Goal: Task Accomplishment & Management: Use online tool/utility

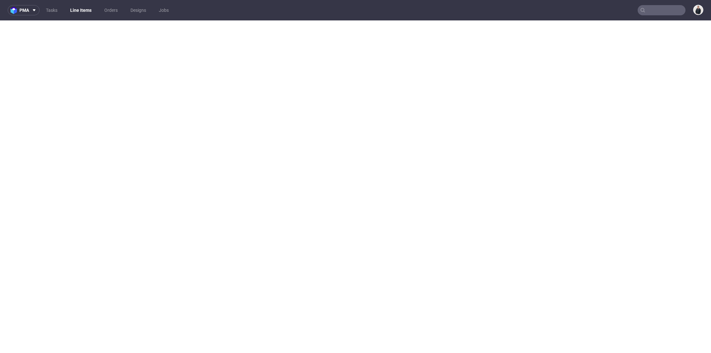
select select "in_progress"
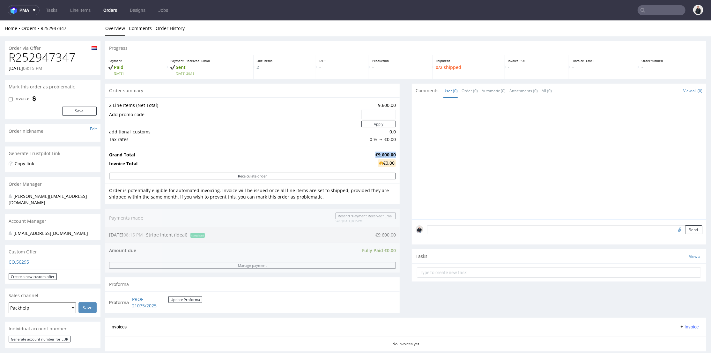
drag, startPoint x: 371, startPoint y: 154, endPoint x: 391, endPoint y: 152, distance: 20.2
click at [391, 152] on td "€9,600.00" at bounding box center [385, 155] width 22 height 8
copy strong "€9,600.00"
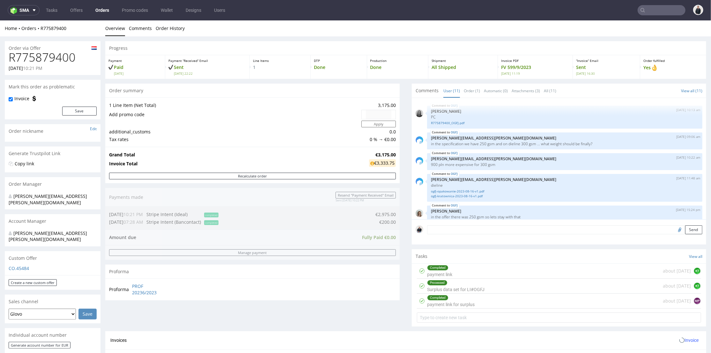
scroll to position [138, 0]
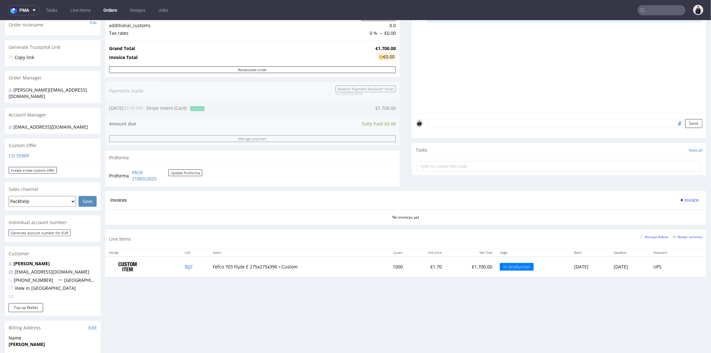
scroll to position [177, 0]
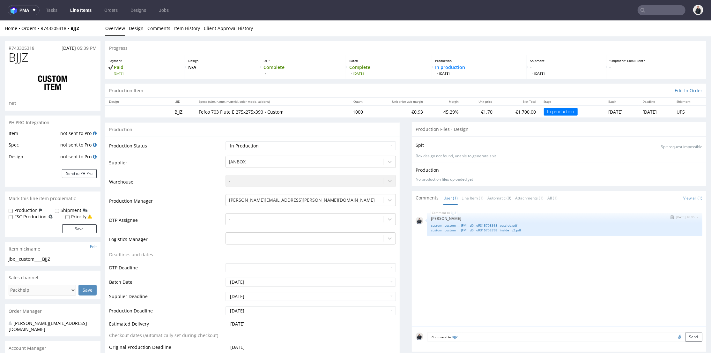
click at [466, 225] on link "custom__custom____JFMI__d0__oR315708398__outside.pdf" at bounding box center [565, 225] width 268 height 5
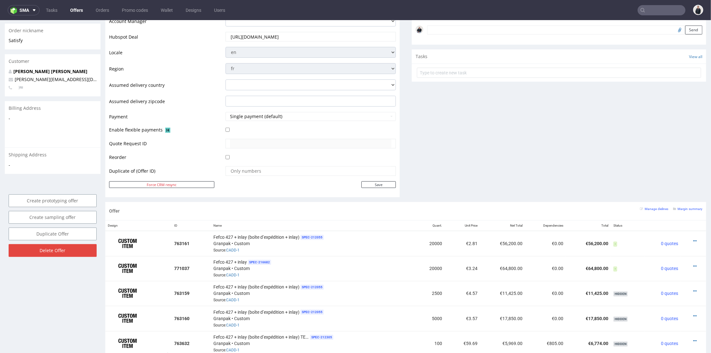
scroll to position [248, 0]
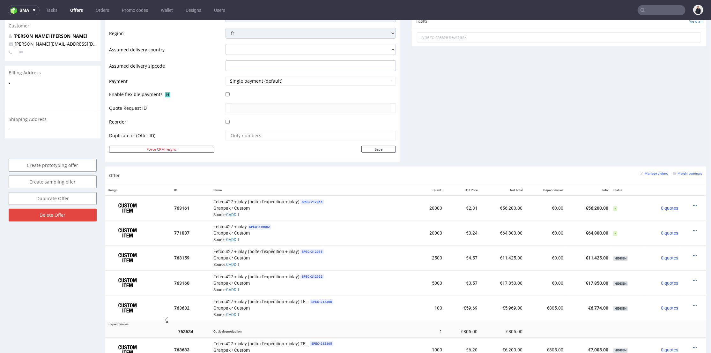
click at [660, 12] on input "text" at bounding box center [662, 10] width 48 height 10
paste input "[DOMAIN_NAME]"
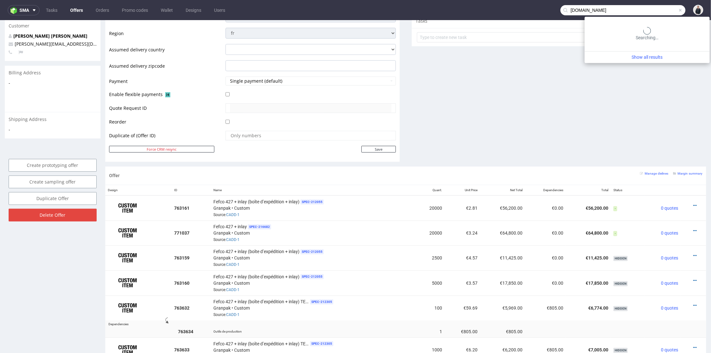
type input "restaurant-made.fr"
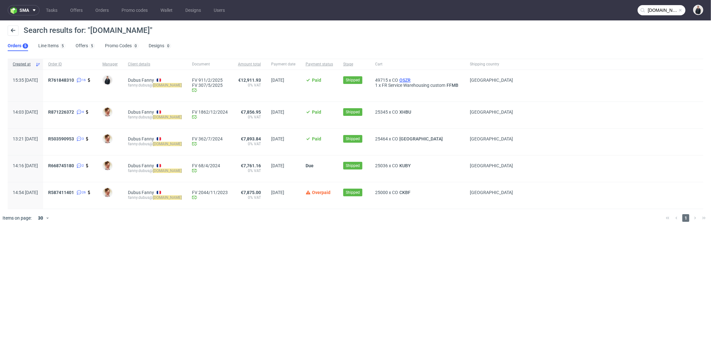
click at [412, 79] on span "OSZR" at bounding box center [405, 80] width 14 height 5
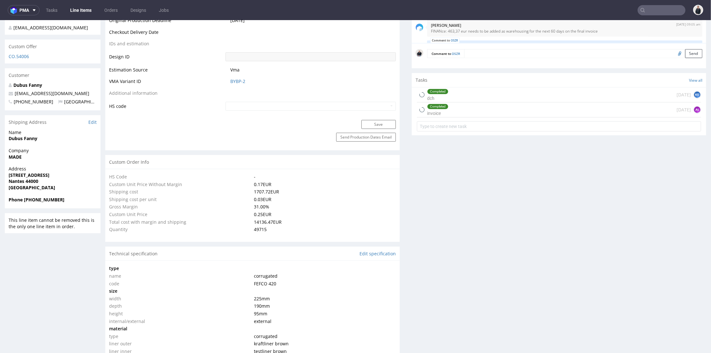
scroll to position [521, 0]
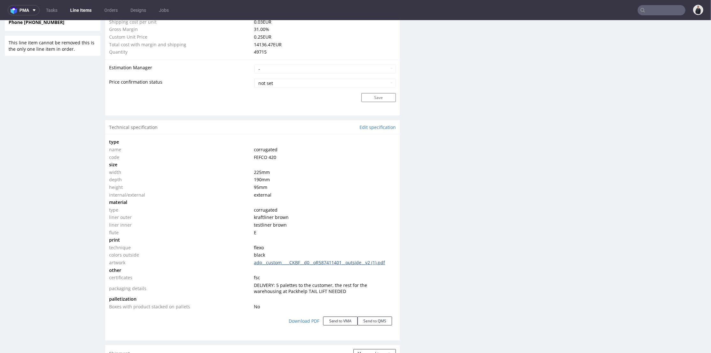
click at [325, 262] on link "adp__custom____CKBF__d0__oR587411401__outside__v2 (1).pdf" at bounding box center [319, 262] width 131 height 6
click at [340, 319] on button "Send to VMA" at bounding box center [340, 320] width 34 height 9
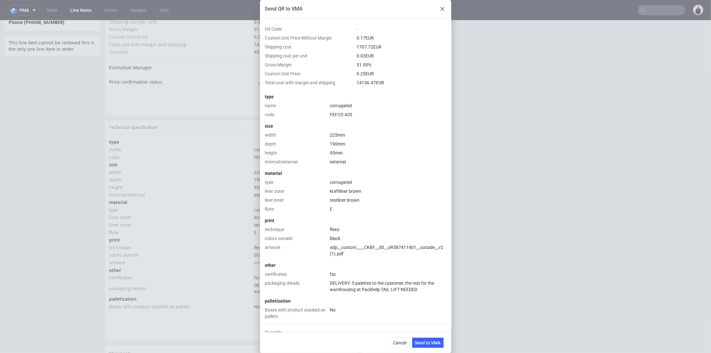
scroll to position [97, 0]
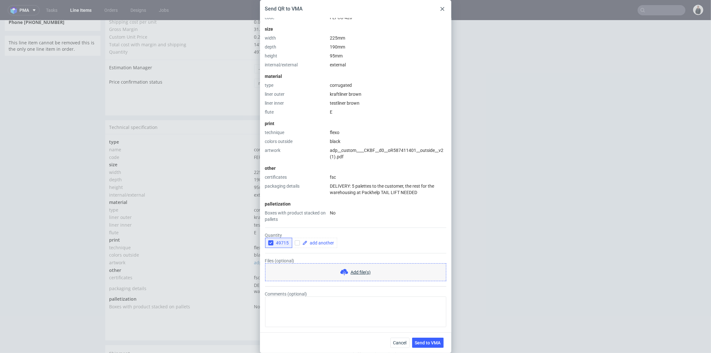
click at [270, 239] on button "49715" at bounding box center [278, 243] width 27 height 10
click at [298, 242] on input "checkbox" at bounding box center [297, 242] width 5 height 5
checkbox input "true"
click at [316, 244] on span at bounding box center [321, 243] width 27 height 4
checkbox input "true"
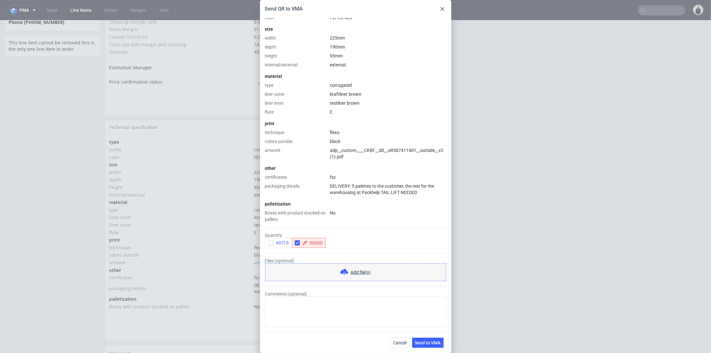
click at [323, 250] on form "Quantity 49715 50000 Files (optional) Add file(s) Comments (optional)" at bounding box center [355, 274] width 181 height 105
click at [436, 342] on span "Send to VMA" at bounding box center [428, 343] width 26 height 4
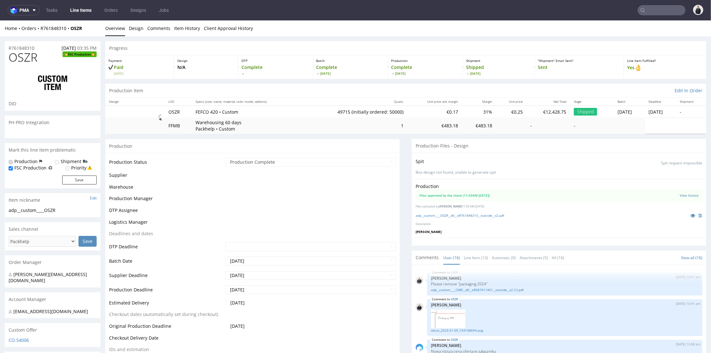
select select "in_progress"
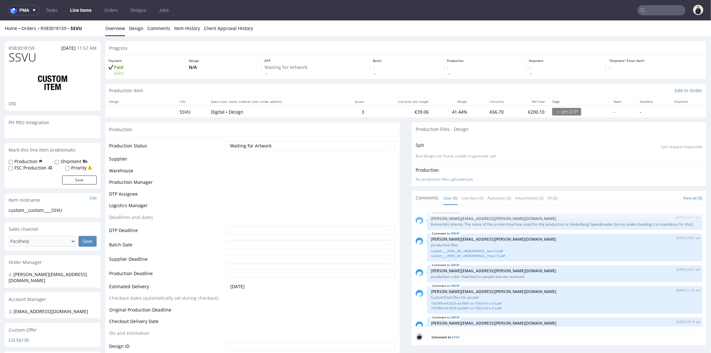
scroll to position [44, 0]
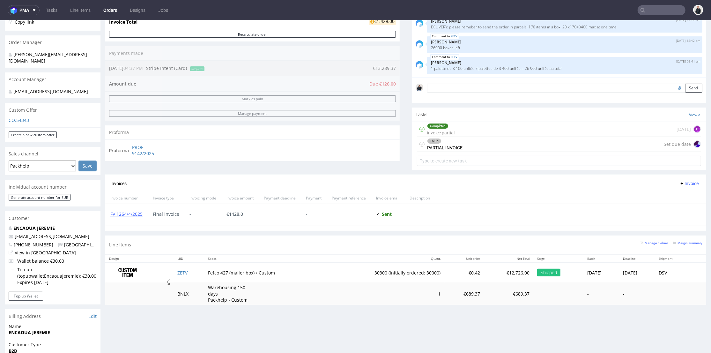
scroll to position [106, 0]
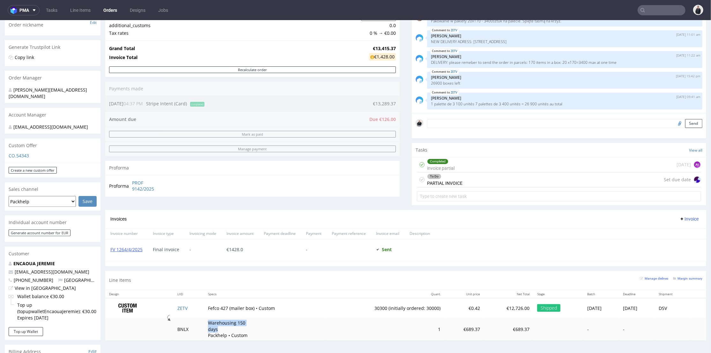
drag, startPoint x: 203, startPoint y: 320, endPoint x: 260, endPoint y: 324, distance: 57.3
click at [260, 324] on td "Warehousing 150 days Packhelp • Custom" at bounding box center [264, 329] width 121 height 23
click at [259, 325] on td "Warehousing 150 days Packhelp • Custom" at bounding box center [264, 329] width 121 height 23
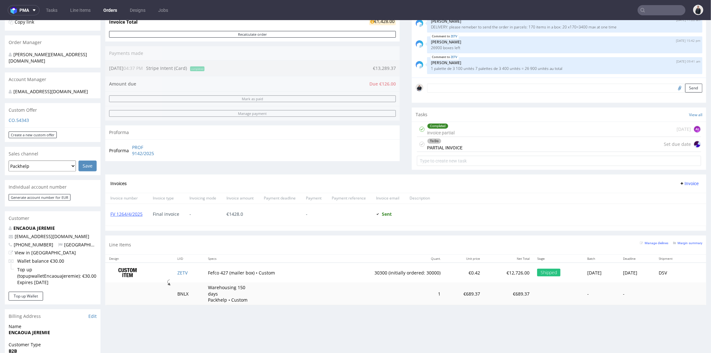
scroll to position [2, 0]
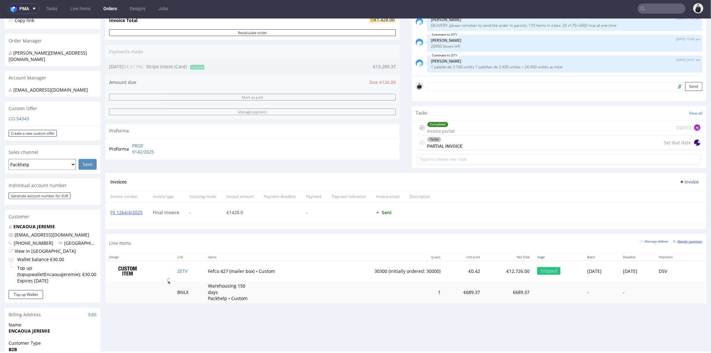
click at [678, 239] on small "Margin summary" at bounding box center [687, 241] width 29 height 4
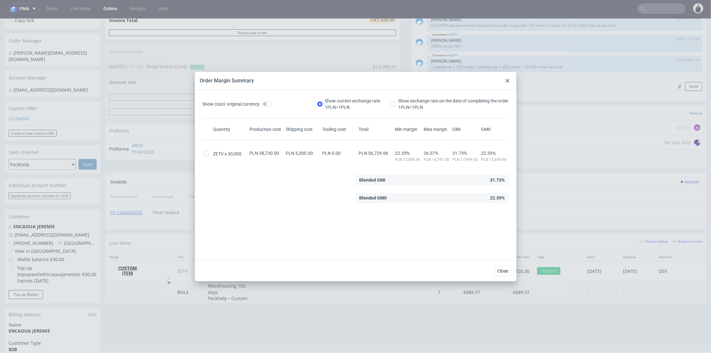
click at [511, 81] on div at bounding box center [508, 81] width 8 height 8
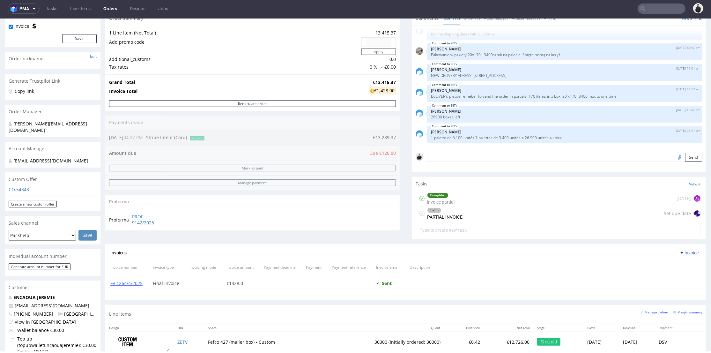
scroll to position [142, 0]
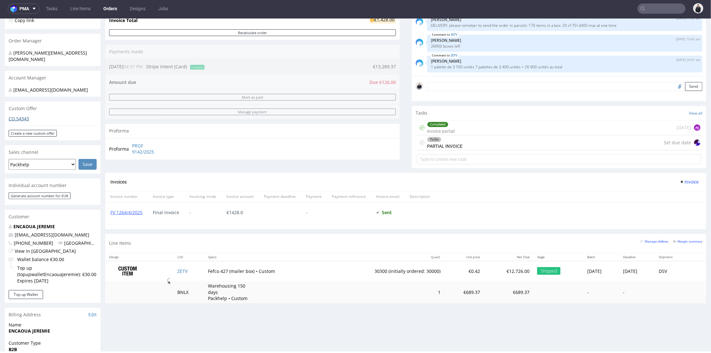
click at [13, 115] on div "Custom Offer" at bounding box center [53, 108] width 96 height 14
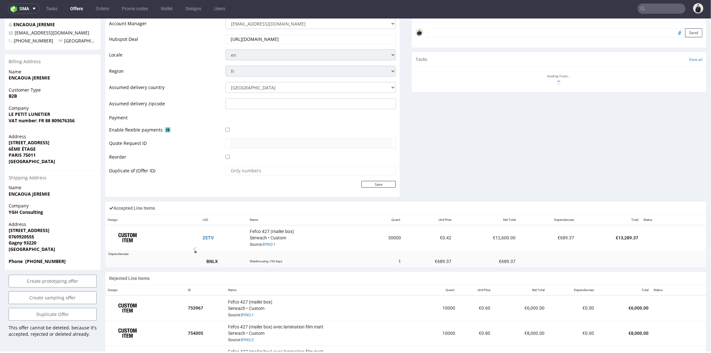
scroll to position [329, 0]
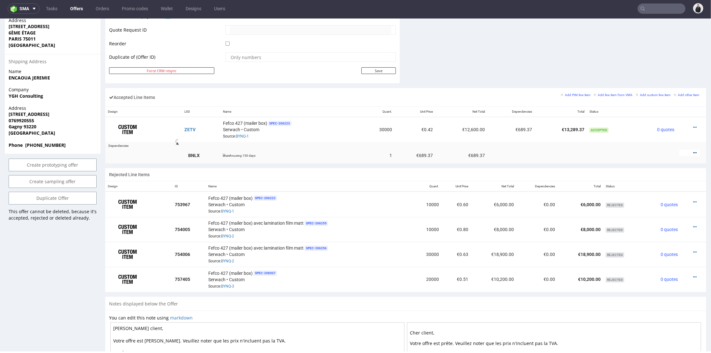
click at [694, 150] on icon at bounding box center [696, 152] width 4 height 4
click at [657, 82] on span "Edit item price" at bounding box center [669, 81] width 46 height 6
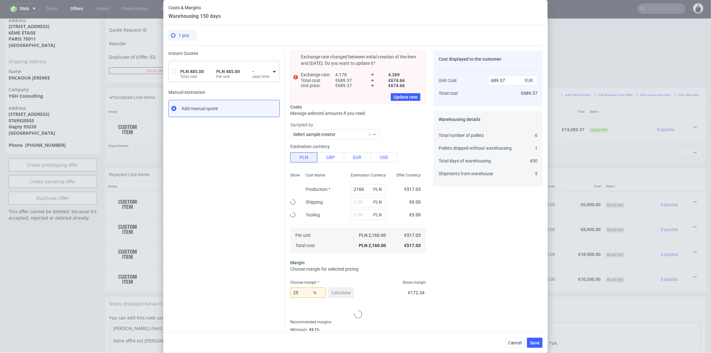
scroll to position [0, 0]
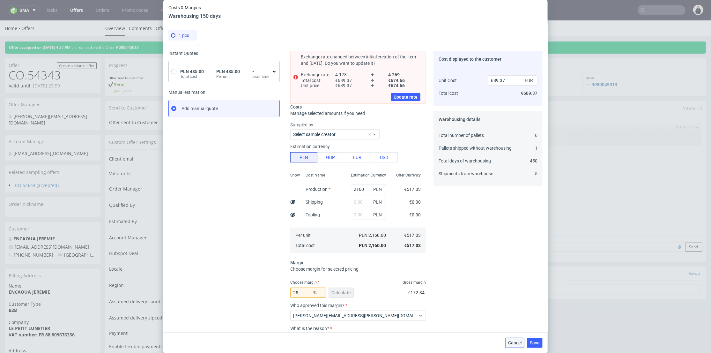
click at [522, 344] on span "Cancel" at bounding box center [514, 343] width 13 height 4
